Goal: Task Accomplishment & Management: Complete application form

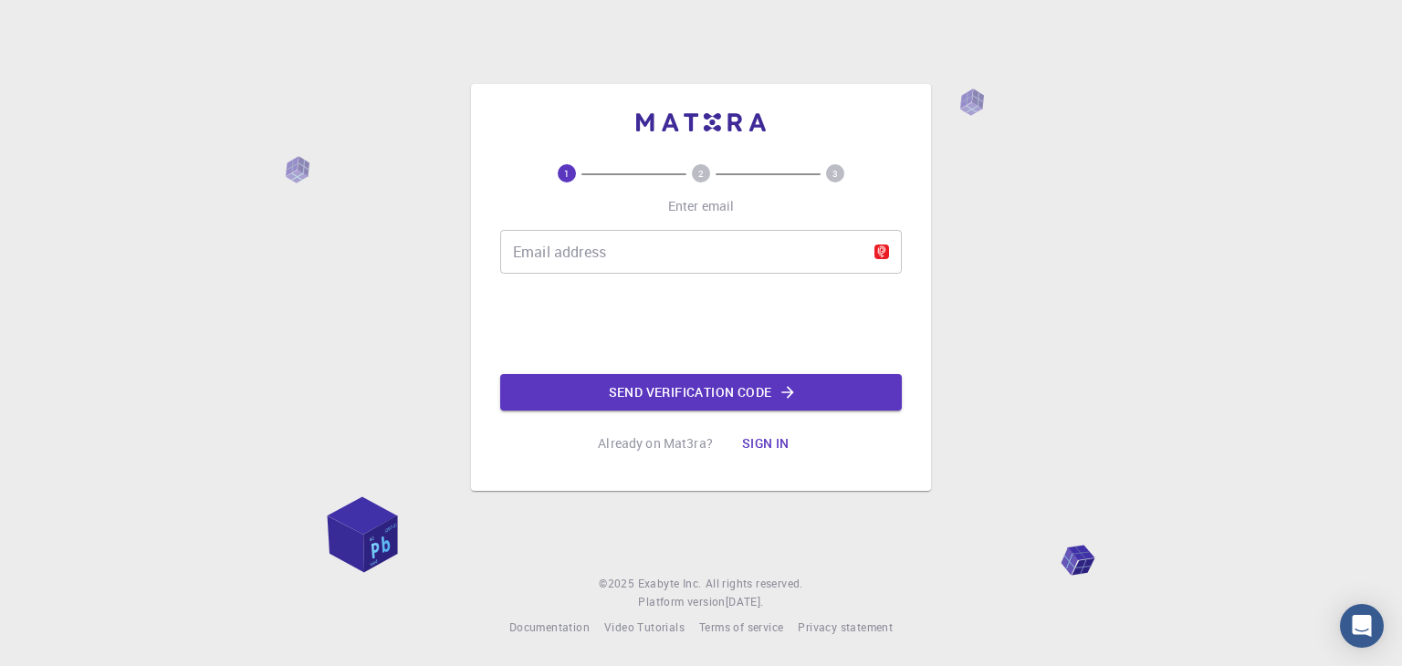
click at [632, 261] on input "Email address" at bounding box center [701, 252] width 402 height 44
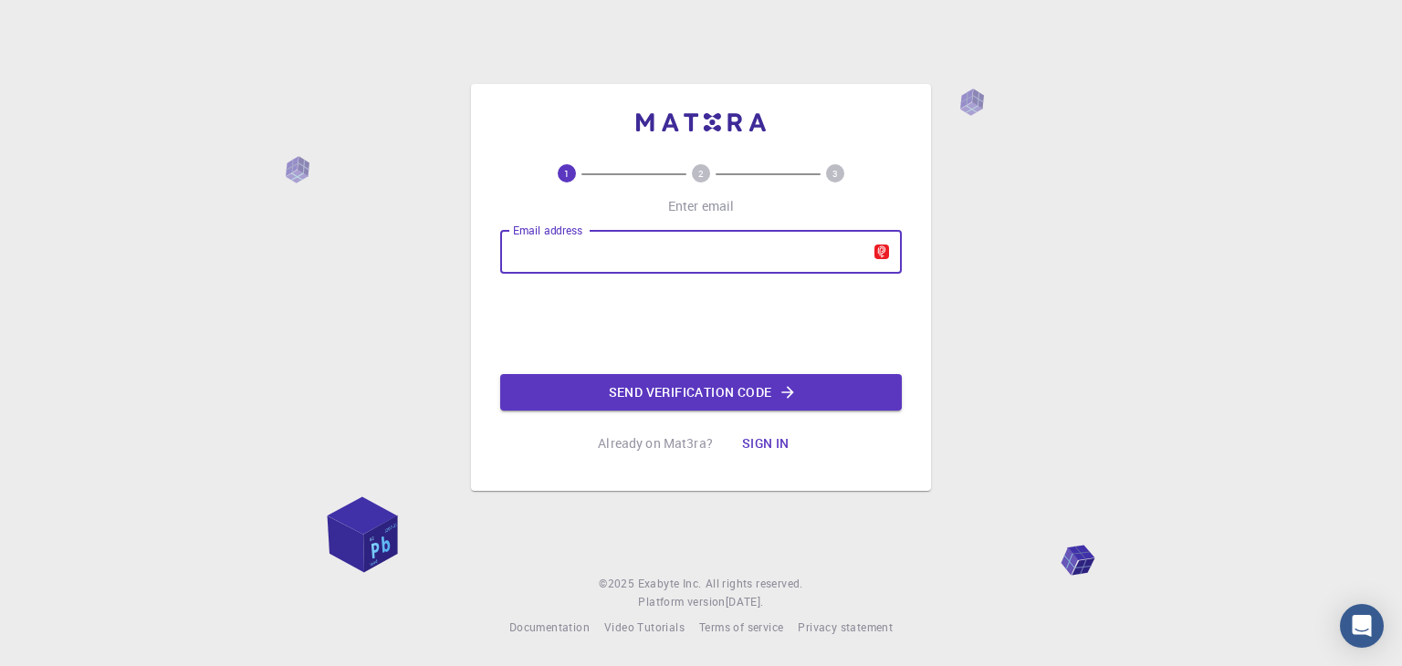
click at [621, 243] on input "Email address" at bounding box center [701, 252] width 402 height 44
type input "mohsen.boveiry.k@gmail.com"
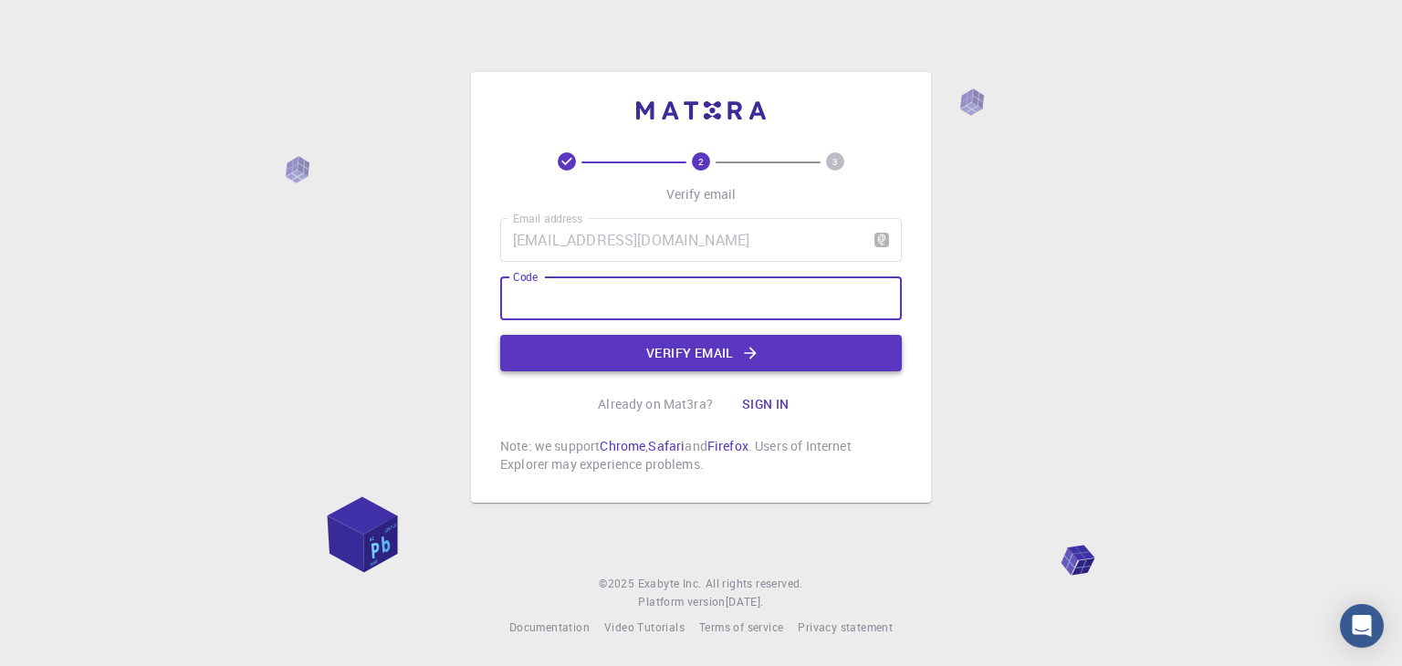
click at [775, 351] on button "Verify email" at bounding box center [701, 353] width 402 height 37
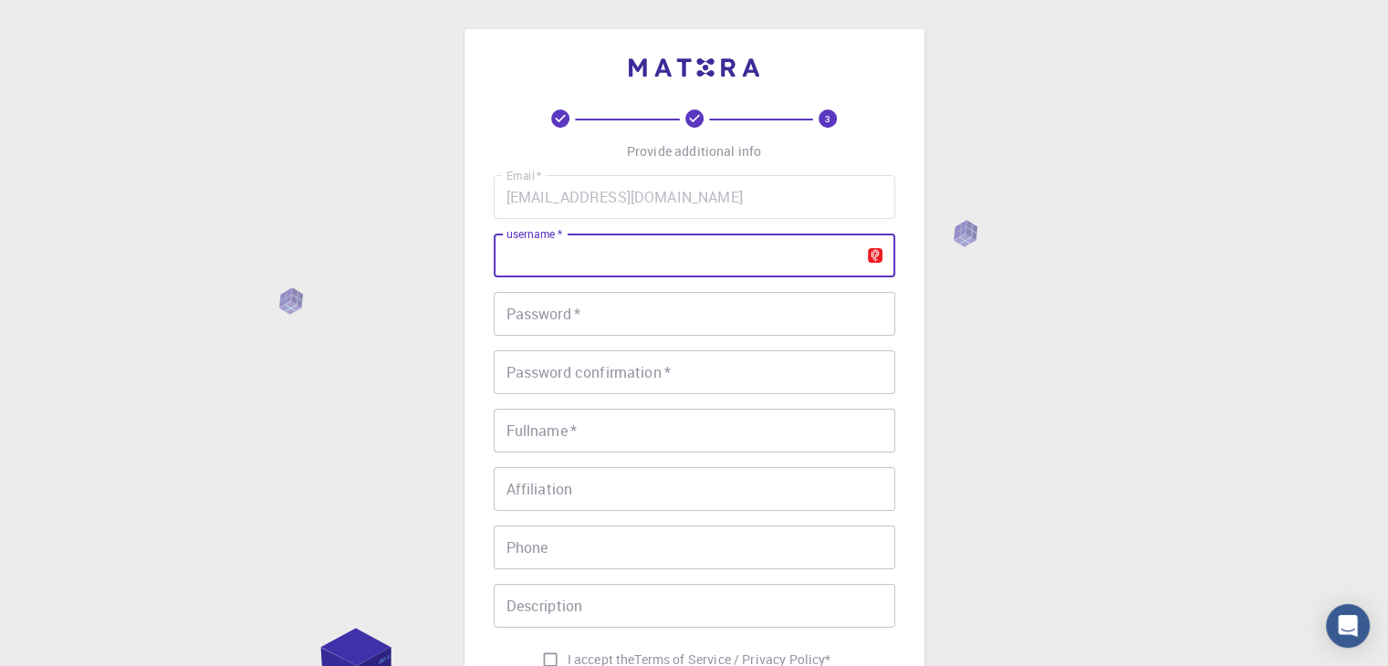
click at [630, 263] on input "username   *" at bounding box center [695, 256] width 402 height 44
type input "zarhia"
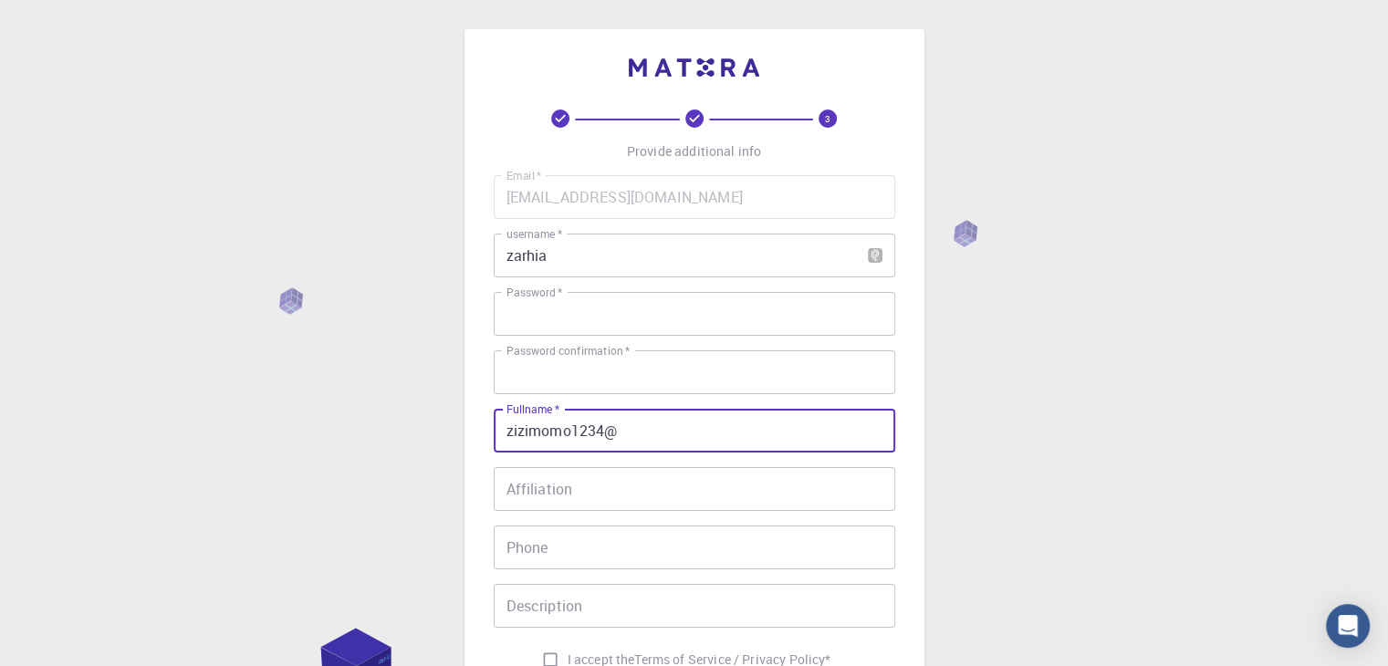
type input "zizimomo1234@"
click at [591, 479] on input "Affiliation" at bounding box center [695, 489] width 402 height 44
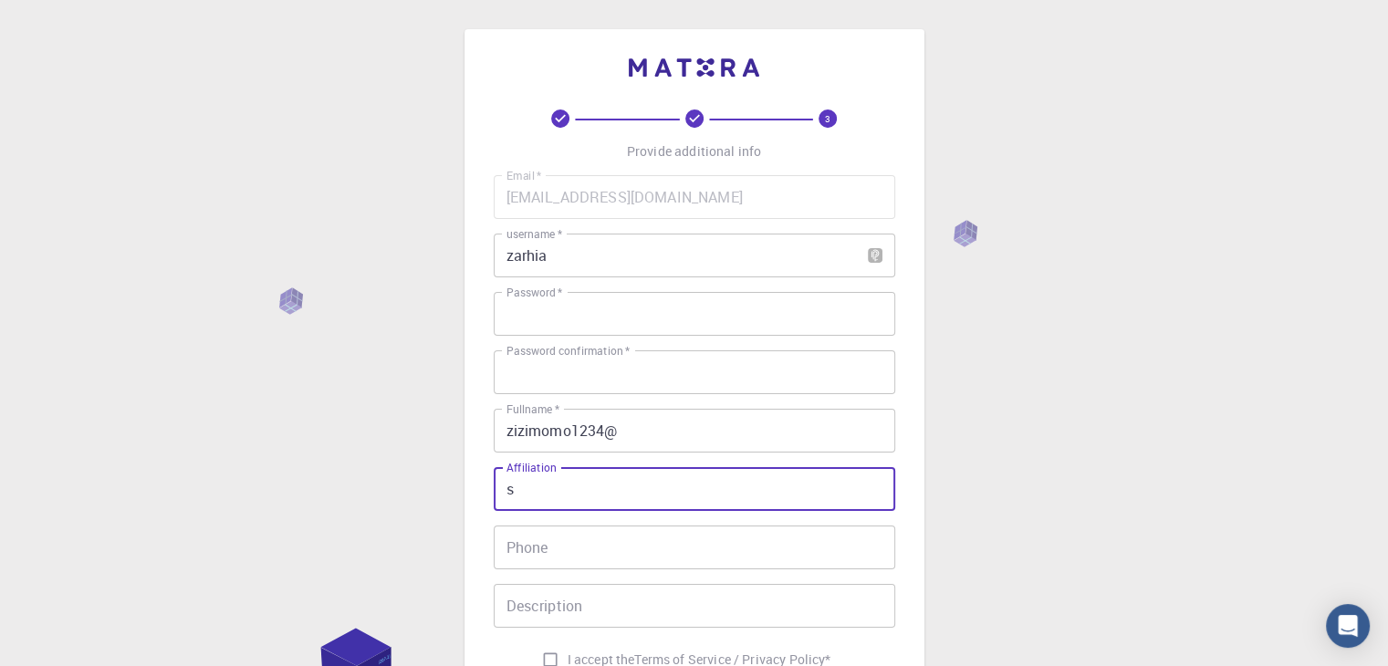
type input "s"
click at [588, 549] on input "Phone" at bounding box center [695, 548] width 402 height 44
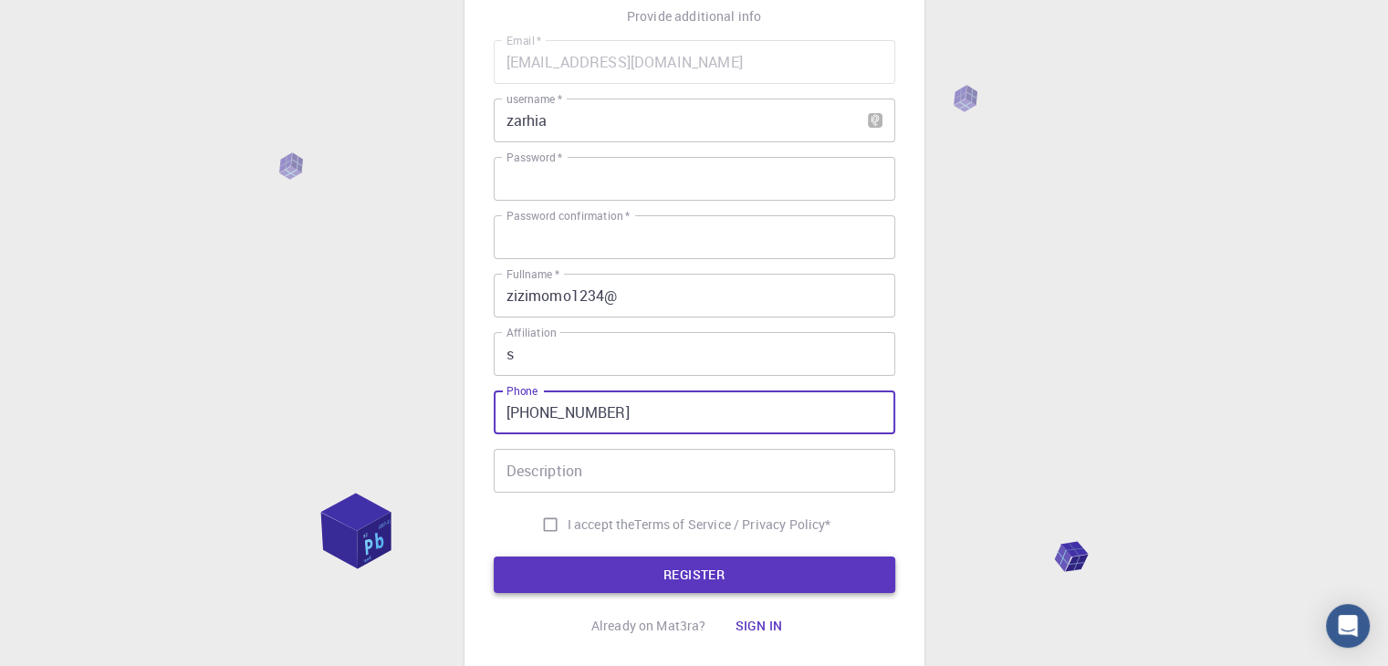
scroll to position [183, 0]
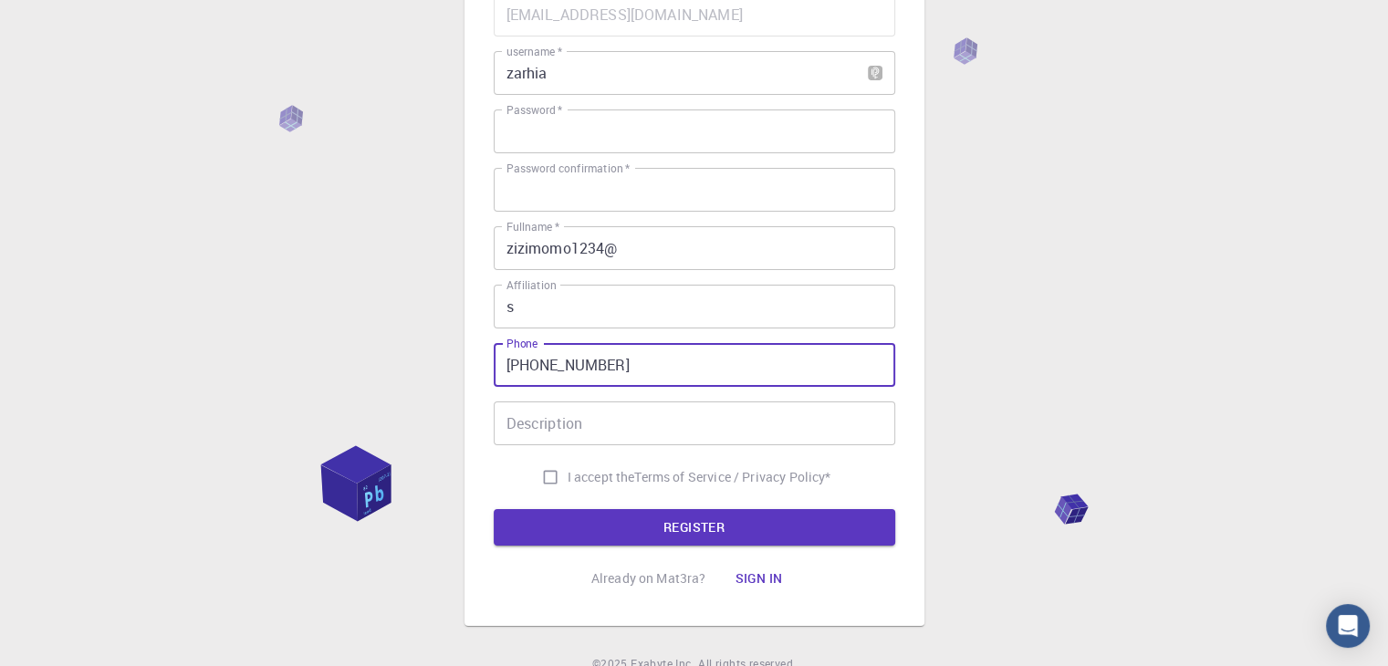
type input "+37455498897"
click at [602, 428] on input "Description" at bounding box center [695, 424] width 402 height 44
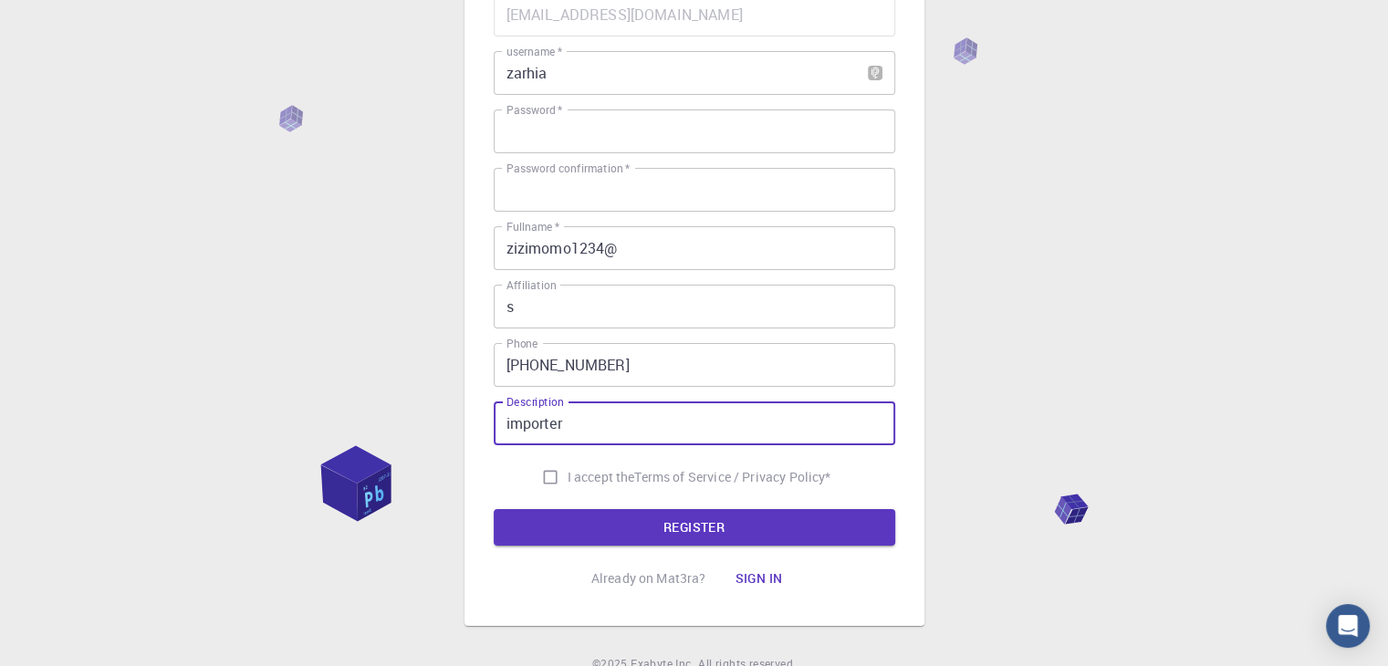
type input "importer"
click at [602, 486] on span "I accept the" at bounding box center [602, 477] width 68 height 18
click at [568, 486] on input "I accept the Terms of Service / Privacy Policy *" at bounding box center [550, 477] width 35 height 35
checkbox input "true"
click at [628, 531] on button "REGISTER" at bounding box center [695, 527] width 402 height 37
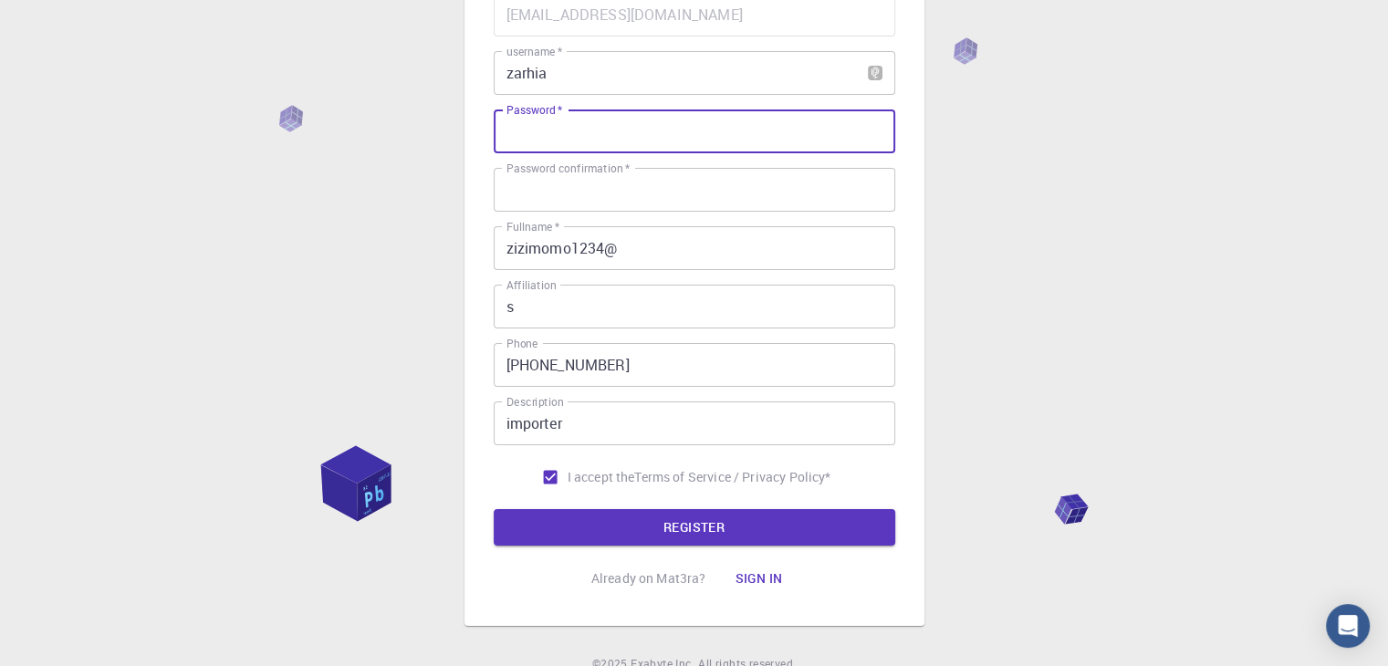
click at [583, 252] on input "zizimomo1234@" at bounding box center [695, 248] width 402 height 44
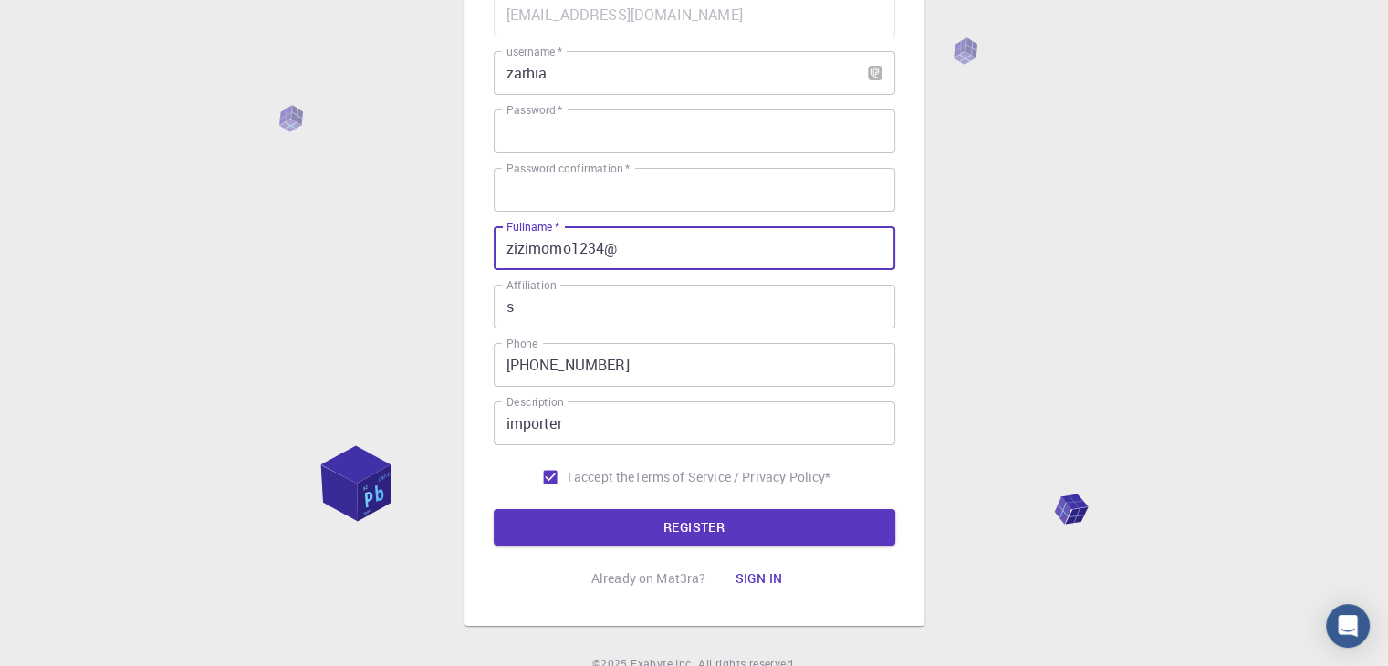
click at [583, 252] on input "zizimomo1234@" at bounding box center [695, 248] width 402 height 44
type input "zarhia llc"
click at [638, 517] on button "REGISTER" at bounding box center [695, 527] width 402 height 37
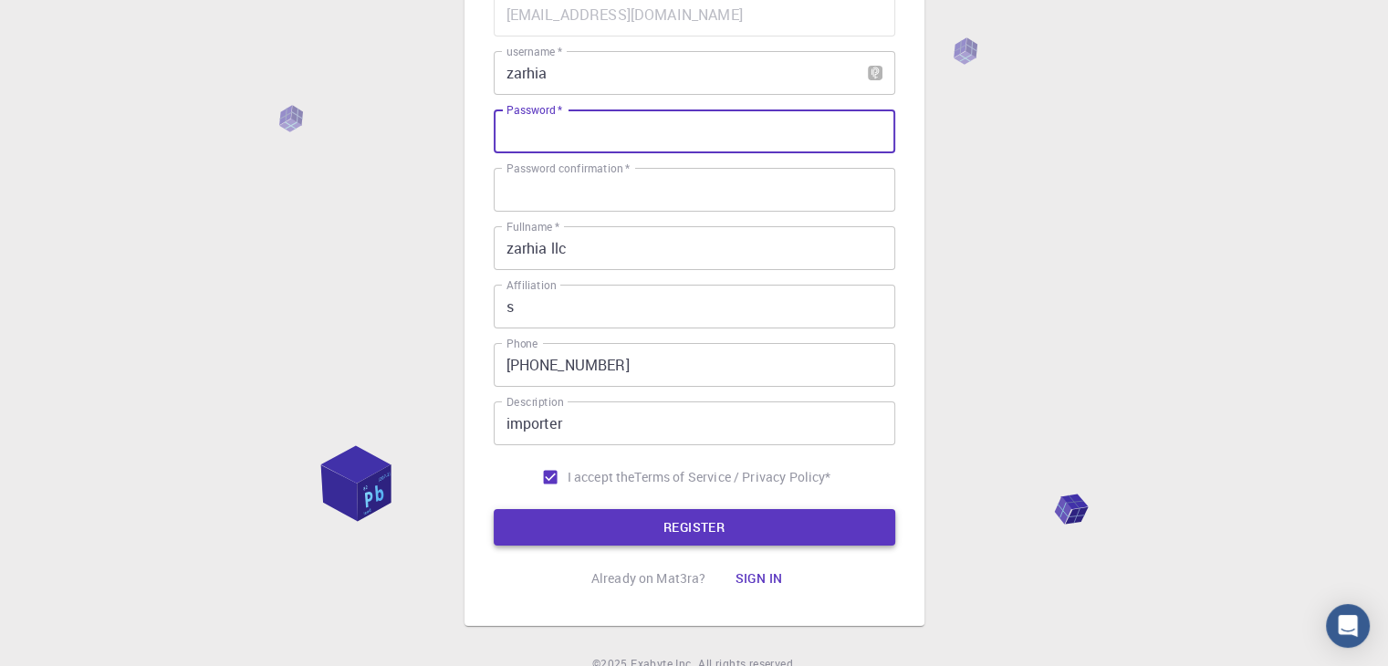
click at [678, 530] on button "REGISTER" at bounding box center [695, 527] width 402 height 37
click at [661, 518] on button "REGISTER" at bounding box center [695, 527] width 402 height 37
drag, startPoint x: 1313, startPoint y: 137, endPoint x: 1289, endPoint y: 137, distance: 23.7
click at [1313, 137] on div "3 Provide additional info Email   * mohsen.boveiry.k@gmail.com Email   * userna…" at bounding box center [694, 281] width 1388 height 929
